Goal: Transaction & Acquisition: Purchase product/service

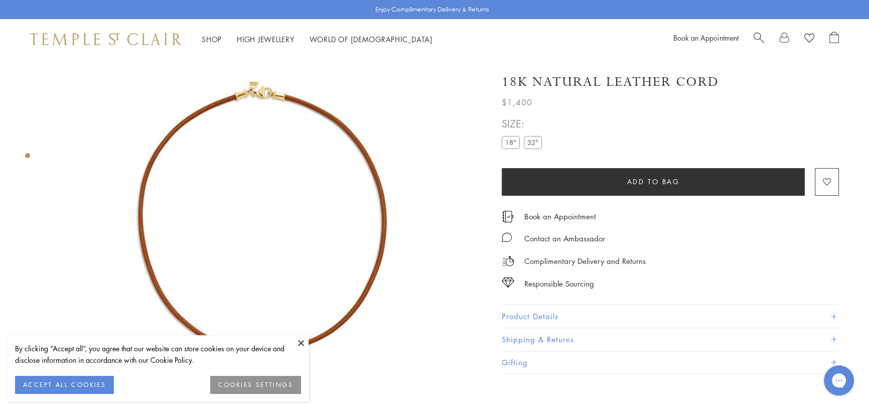
scroll to position [59, 0]
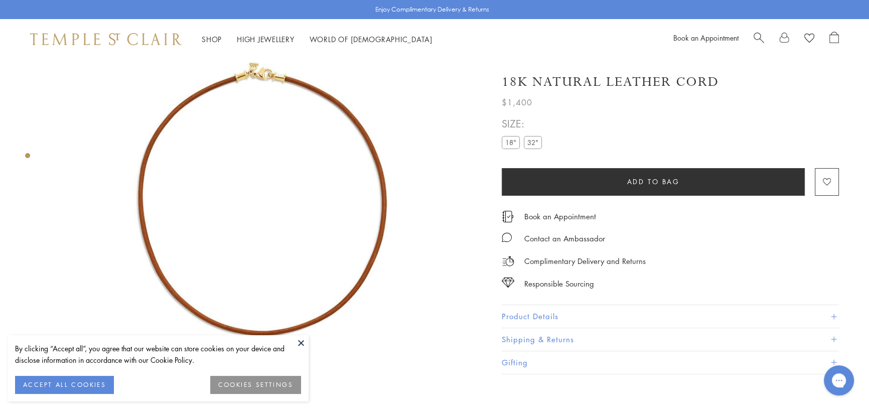
click at [258, 70] on img at bounding box center [263, 213] width 427 height 427
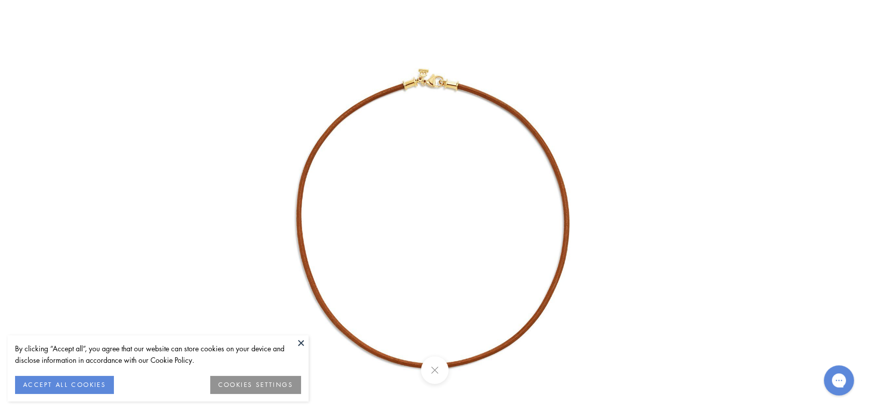
click at [436, 81] on img at bounding box center [434, 234] width 469 height 469
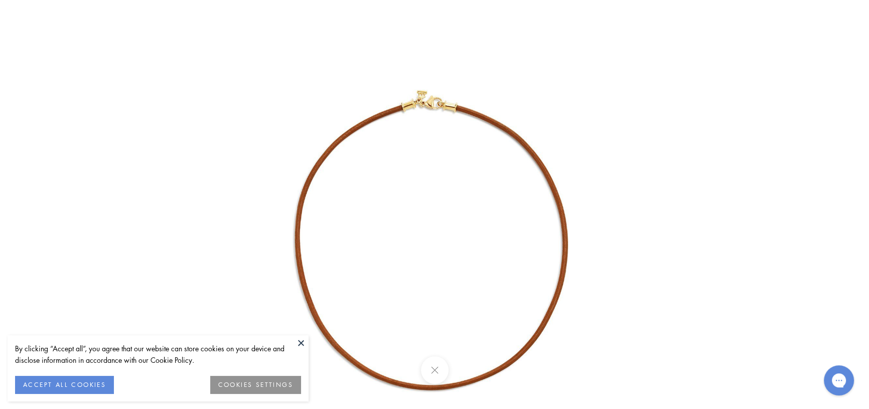
drag, startPoint x: 423, startPoint y: 88, endPoint x: 409, endPoint y: 185, distance: 97.7
click at [409, 185] on img at bounding box center [432, 256] width 469 height 469
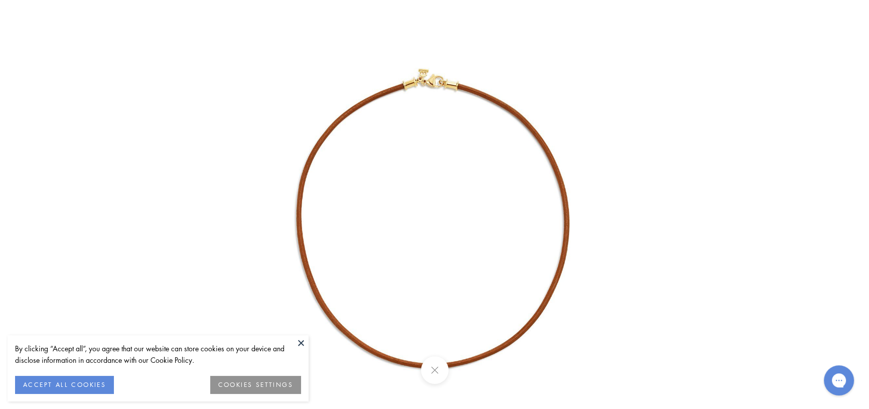
click at [432, 71] on img at bounding box center [434, 234] width 469 height 469
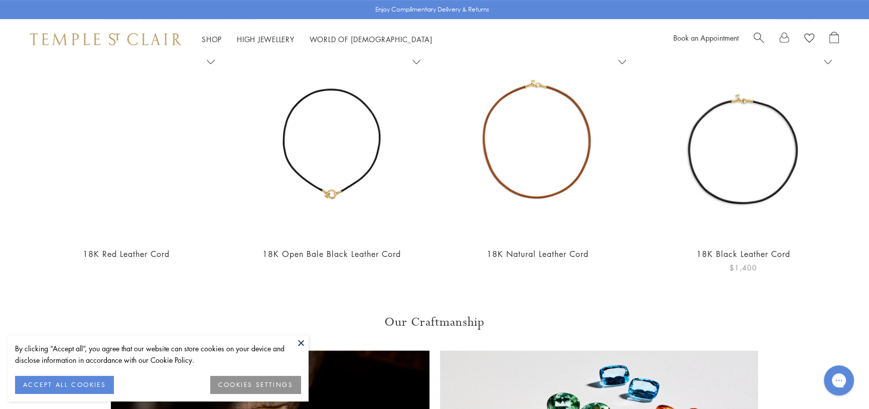
scroll to position [502, 0]
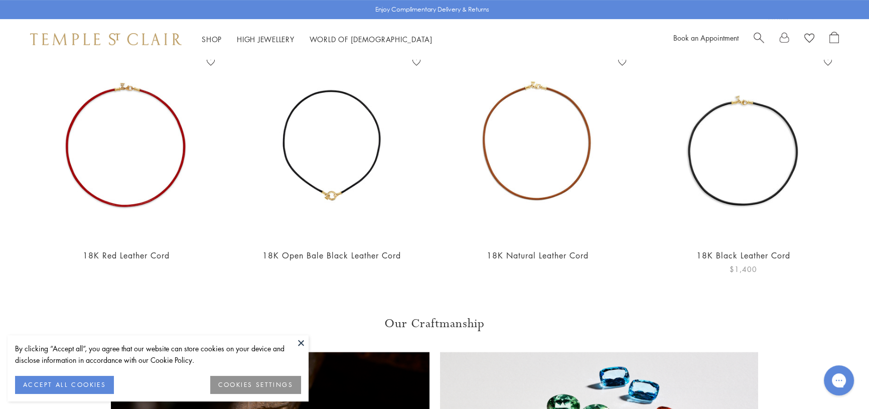
click at [724, 205] on img at bounding box center [743, 147] width 186 height 186
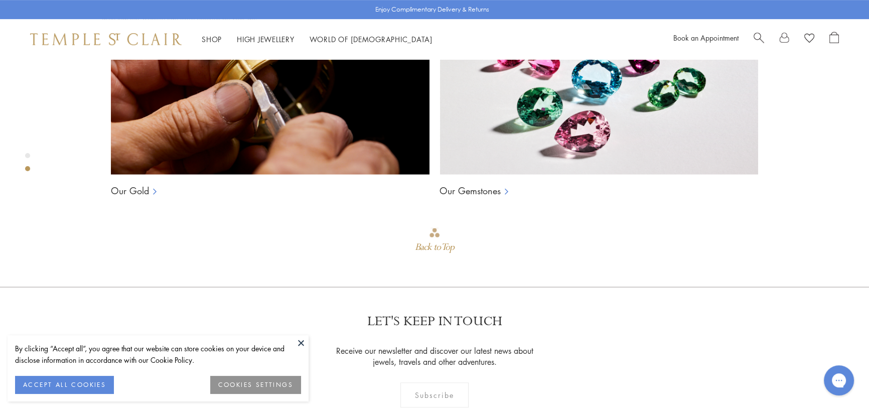
scroll to position [561, 0]
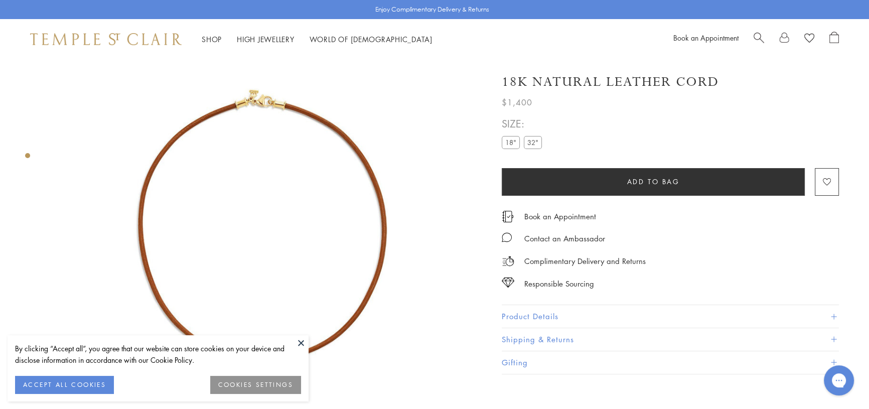
scroll to position [59, 0]
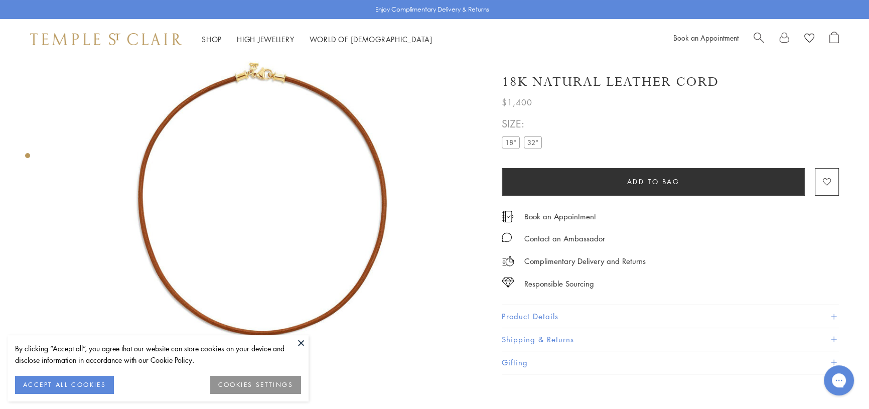
click at [259, 66] on img at bounding box center [263, 213] width 427 height 427
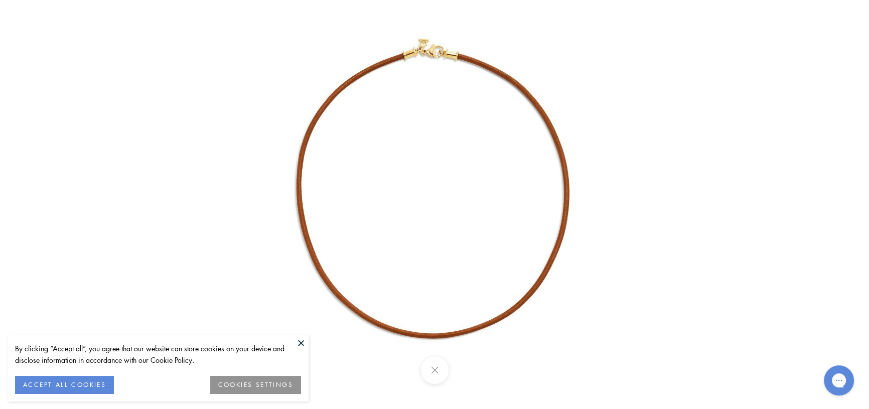
click at [303, 342] on button at bounding box center [300, 342] width 15 height 15
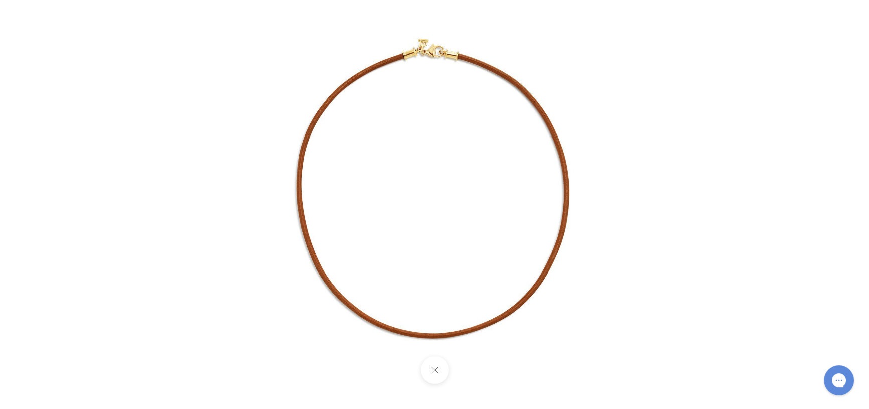
click at [426, 370] on button at bounding box center [434, 370] width 28 height 28
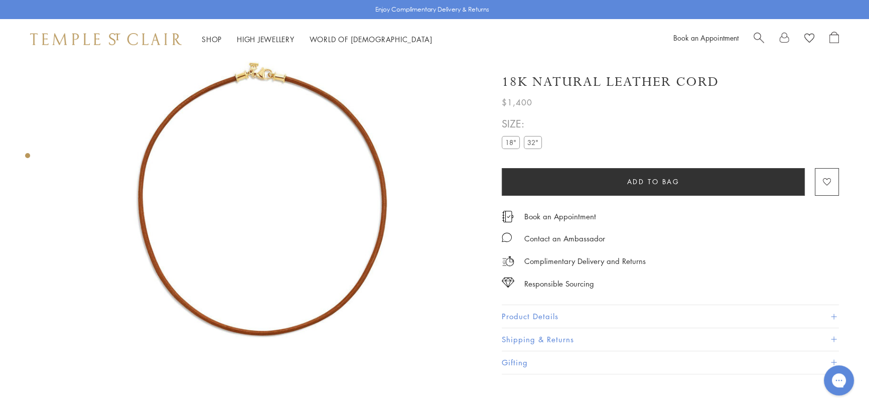
click at [531, 145] on label "32"" at bounding box center [533, 142] width 18 height 13
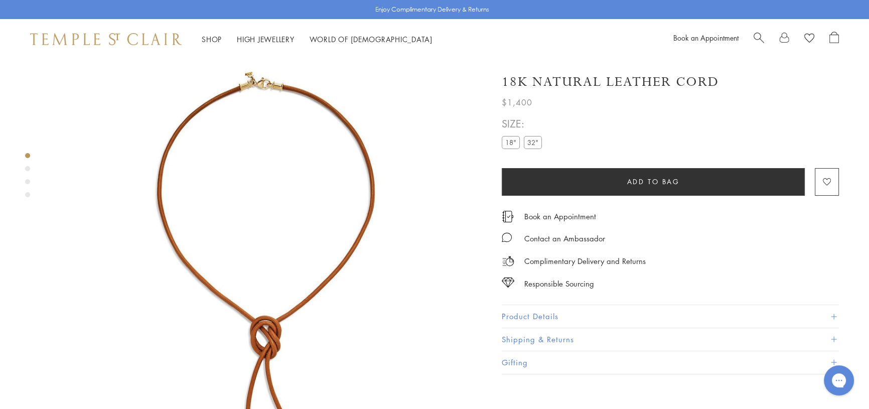
click at [507, 138] on label "18"" at bounding box center [511, 142] width 18 height 13
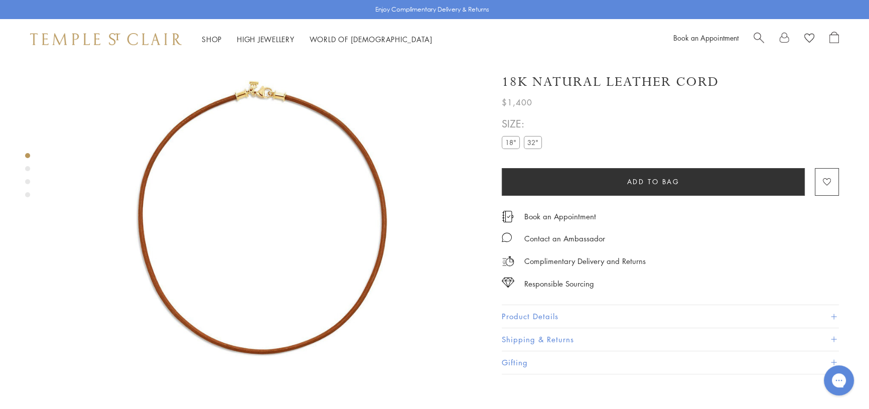
scroll to position [59, 0]
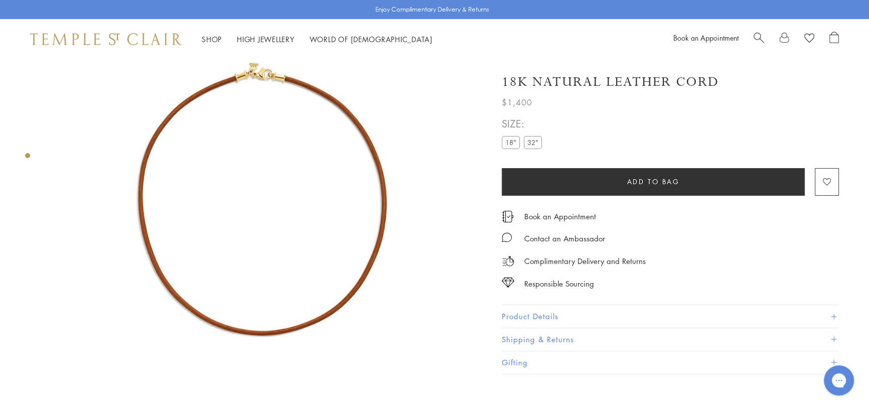
click at [511, 146] on label "18"" at bounding box center [511, 142] width 18 height 13
click at [531, 144] on label "32"" at bounding box center [533, 142] width 18 height 13
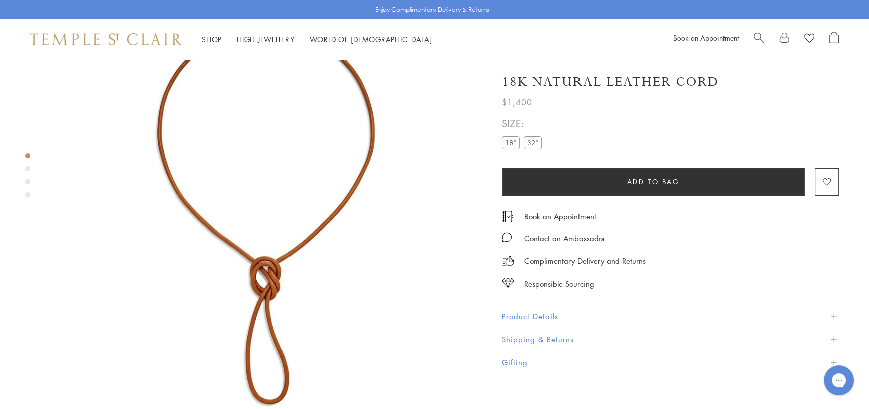
click at [511, 145] on label "18"" at bounding box center [511, 142] width 18 height 13
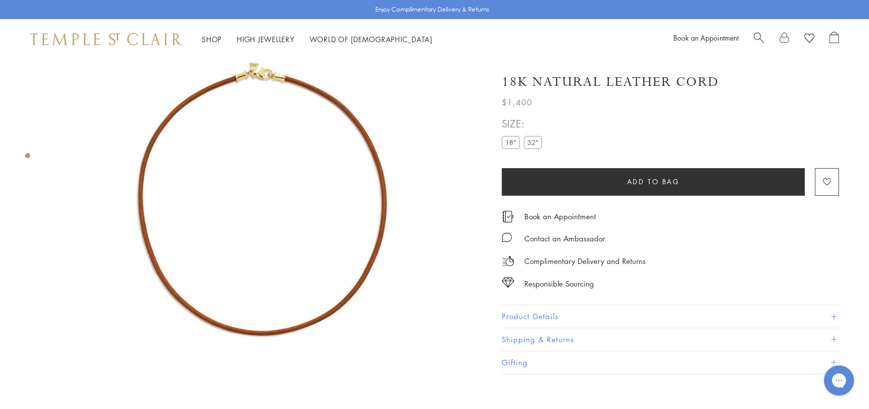
click at [531, 145] on label "32"" at bounding box center [533, 142] width 18 height 13
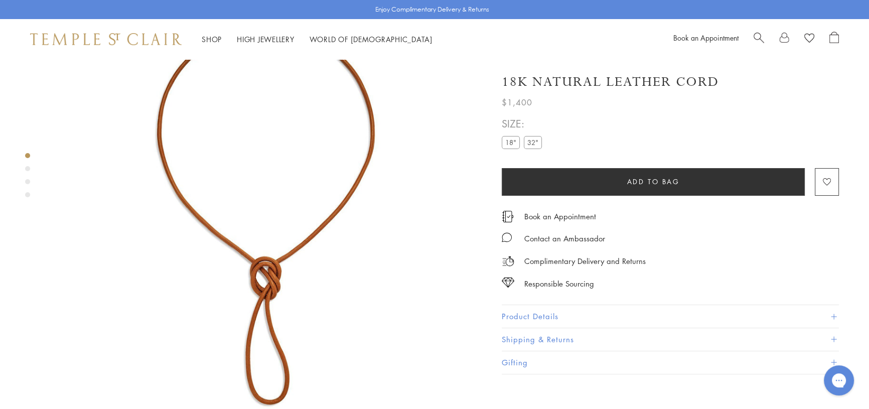
click at [511, 145] on label "18"" at bounding box center [511, 142] width 18 height 13
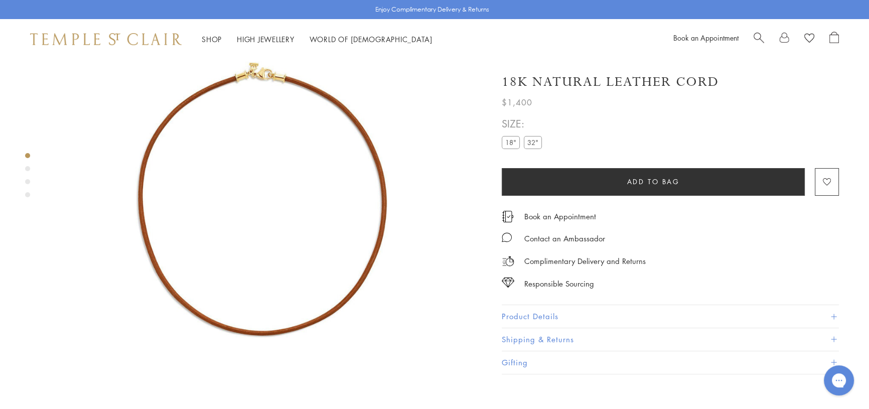
click at [526, 145] on label "32"" at bounding box center [533, 142] width 18 height 13
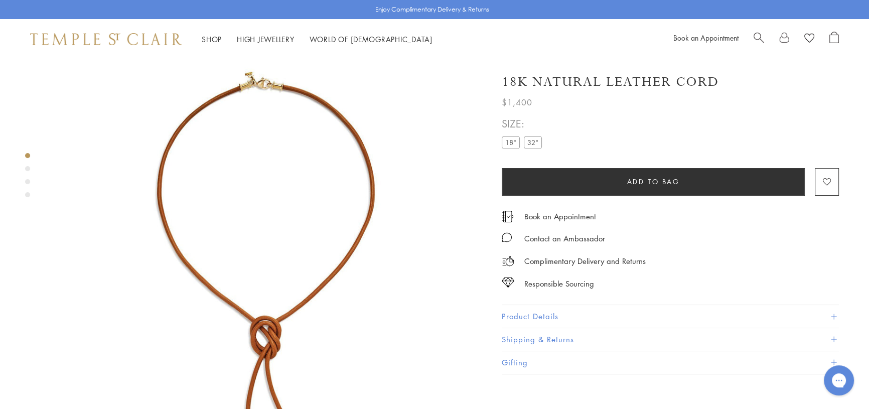
click at [536, 314] on button "Product Details" at bounding box center [670, 316] width 337 height 23
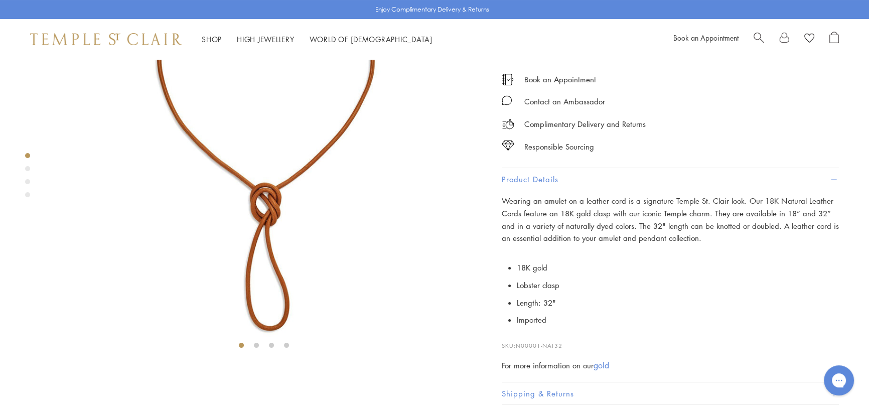
scroll to position [136, 0]
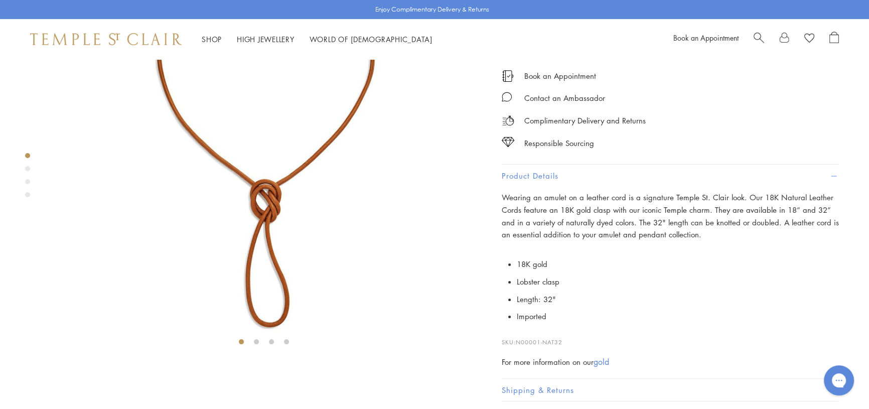
click at [277, 177] on img at bounding box center [263, 136] width 427 height 427
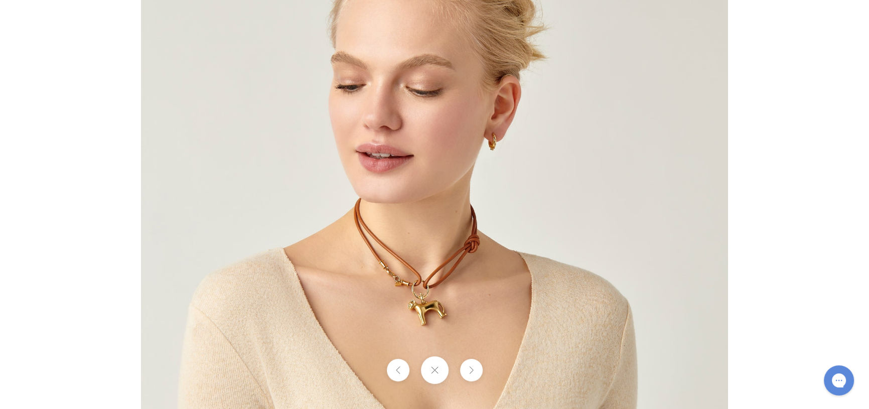
click at [466, 376] on button at bounding box center [470, 370] width 23 height 23
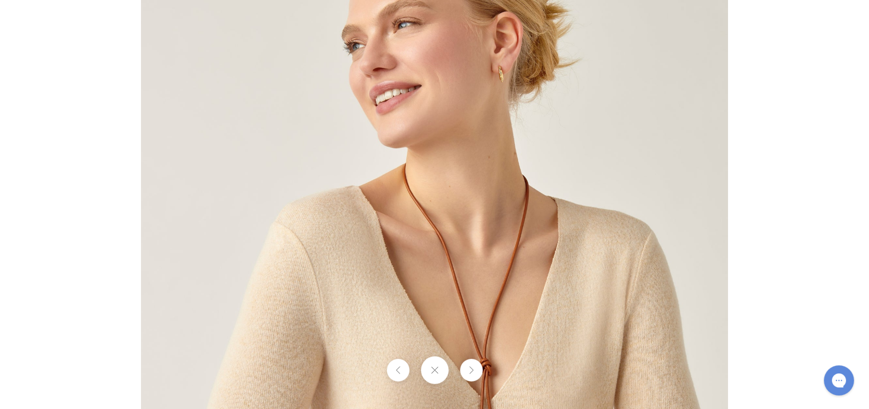
click at [505, 240] on img at bounding box center [434, 204] width 587 height 587
